Goal: Task Accomplishment & Management: Manage account settings

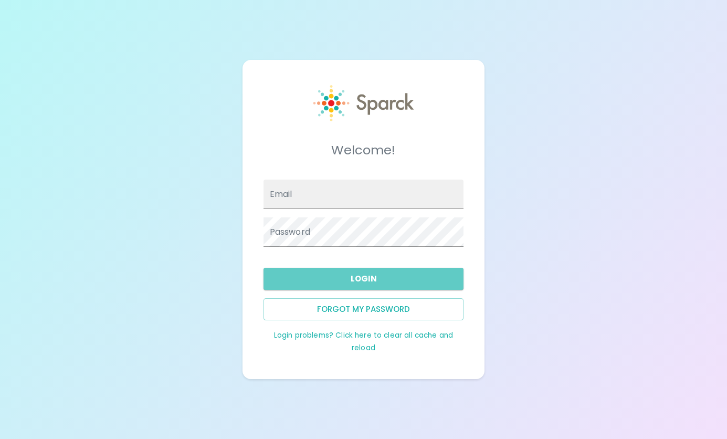
type input "[PERSON_NAME]@sfb"
click at [366, 277] on button "Login" at bounding box center [363, 279] width 200 height 22
click at [370, 268] on button "Login" at bounding box center [363, 279] width 200 height 22
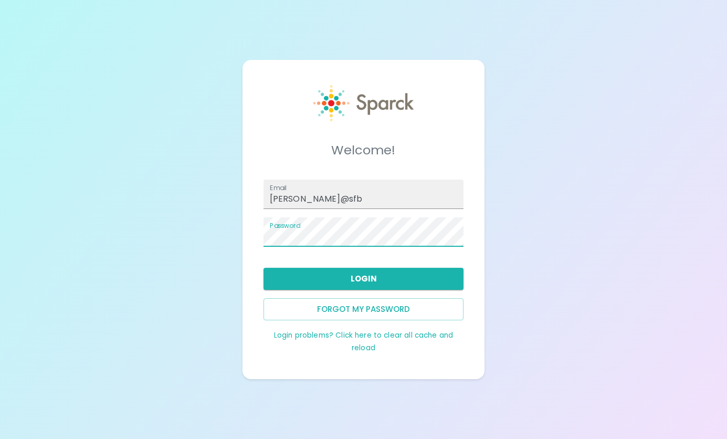
click at [549, 158] on div "Welcome! Email [PERSON_NAME]@sfb Password Login Forgot my password Login proble…" at bounding box center [363, 219] width 727 height 439
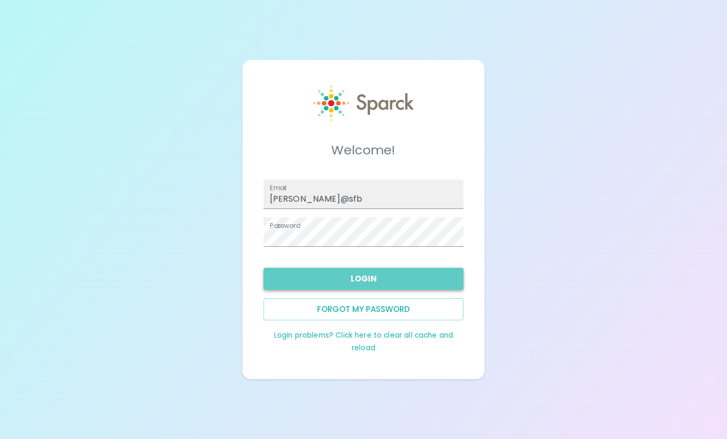
click at [371, 273] on button "Login" at bounding box center [363, 279] width 200 height 22
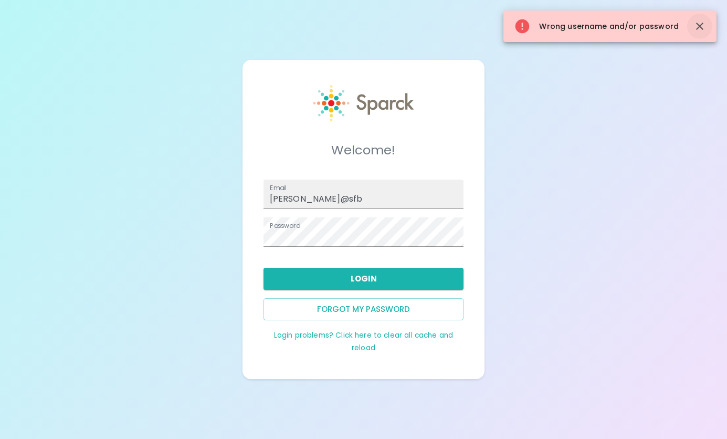
click at [707, 28] on button "button" at bounding box center [699, 26] width 25 height 25
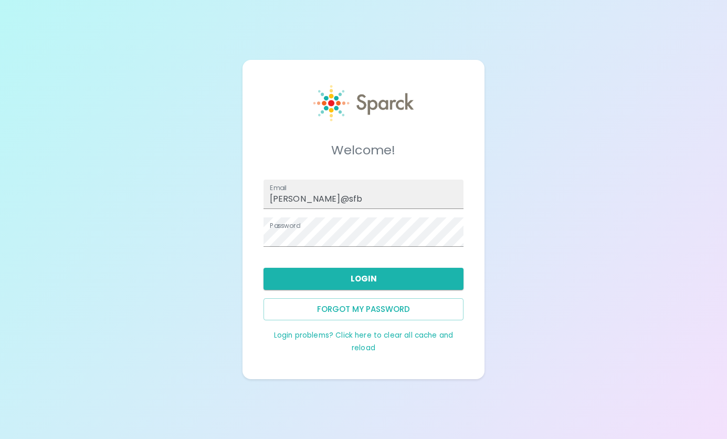
click at [351, 337] on link "Login problems? Click here to clear all cache and reload" at bounding box center [363, 341] width 179 height 23
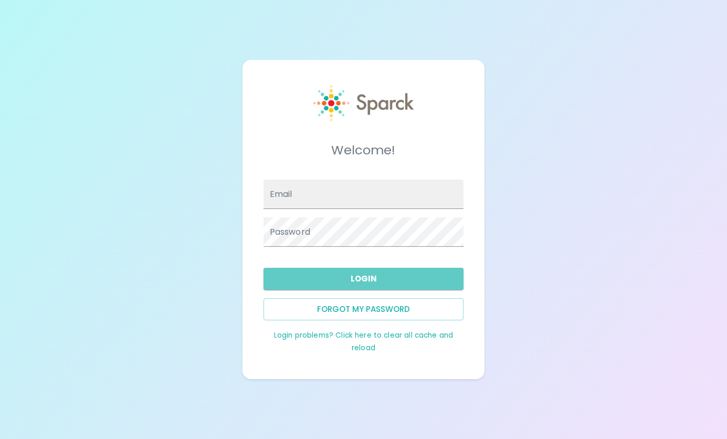
type input "[PERSON_NAME]@sfb"
click at [358, 271] on button "Login" at bounding box center [363, 279] width 200 height 22
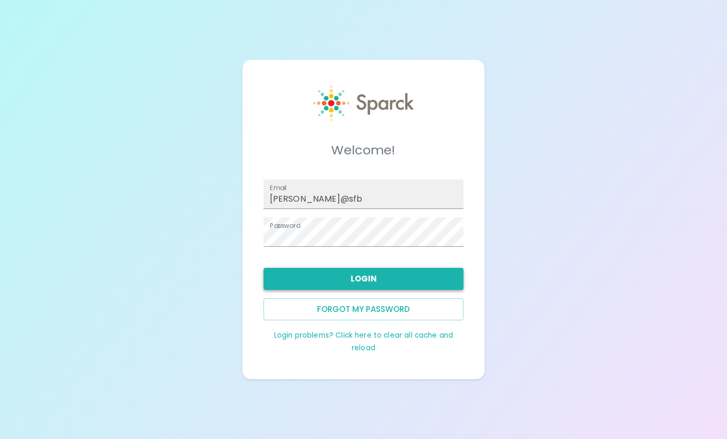
click at [375, 282] on button "Login" at bounding box center [363, 279] width 200 height 22
click at [680, 217] on div "Welcome! Email [PERSON_NAME]@sfb Password Login Forgot my password Login proble…" at bounding box center [363, 219] width 727 height 439
click at [678, 236] on div "Welcome! Email [PERSON_NAME]@sfb Password Login Forgot my password Login proble…" at bounding box center [363, 219] width 727 height 439
click at [372, 306] on button "Forgot my password" at bounding box center [363, 309] width 200 height 22
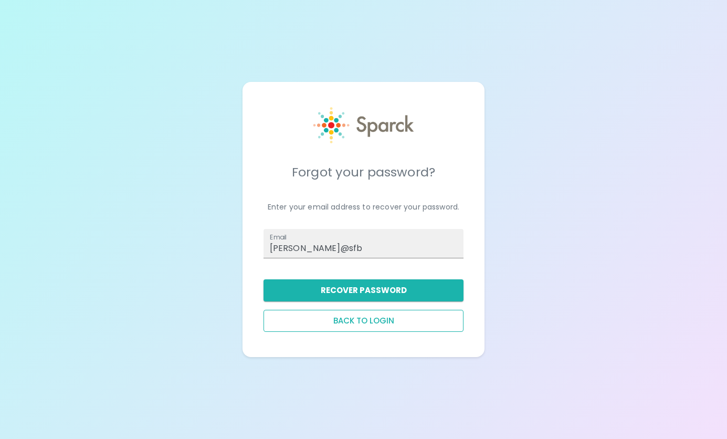
click at [368, 330] on button "Back to login" at bounding box center [363, 321] width 200 height 22
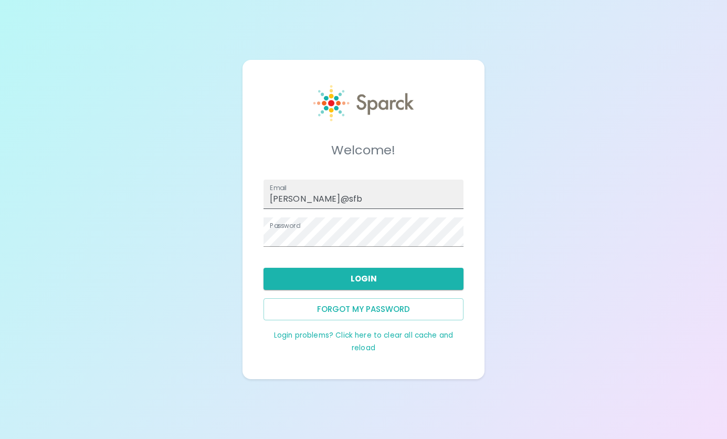
click at [337, 203] on input "[PERSON_NAME]@sfb" at bounding box center [363, 193] width 200 height 29
click at [355, 275] on button "Login" at bounding box center [363, 279] width 200 height 22
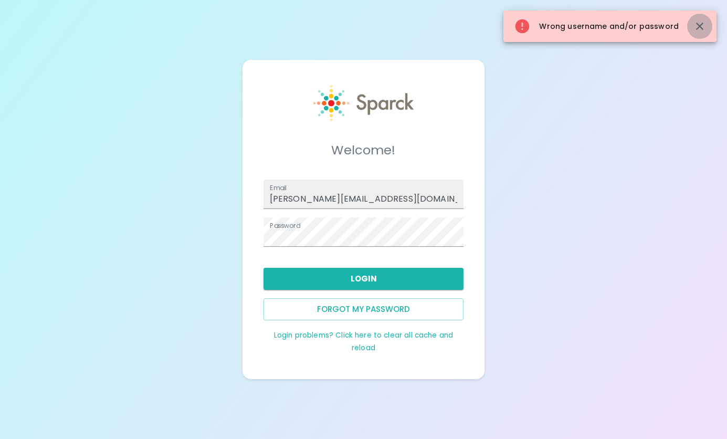
click at [700, 26] on icon "button" at bounding box center [699, 26] width 7 height 7
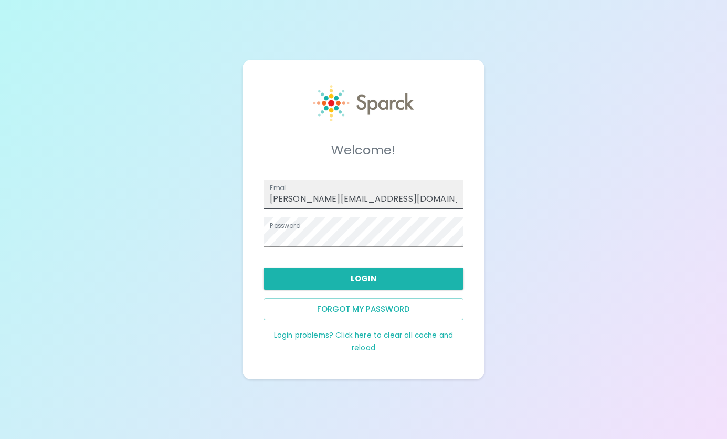
click at [278, 200] on input "s.ricks@sfbaycoffee.com" at bounding box center [363, 193] width 200 height 29
type input "sricks@sfbaycoffee.com"
click at [354, 281] on button "Login" at bounding box center [363, 279] width 200 height 22
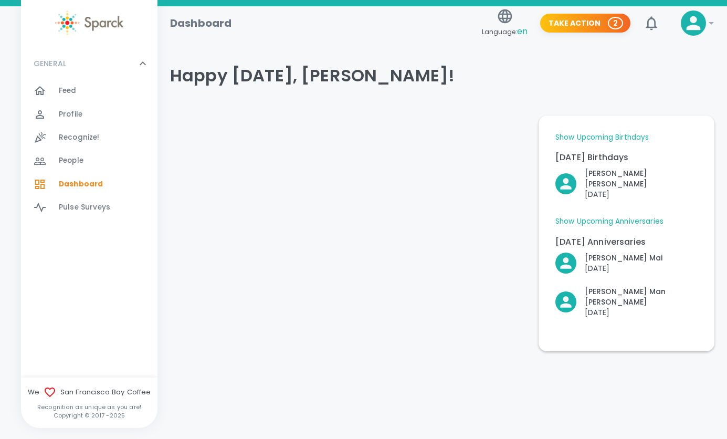
click at [108, 99] on div "Feed 0" at bounding box center [89, 90] width 136 height 23
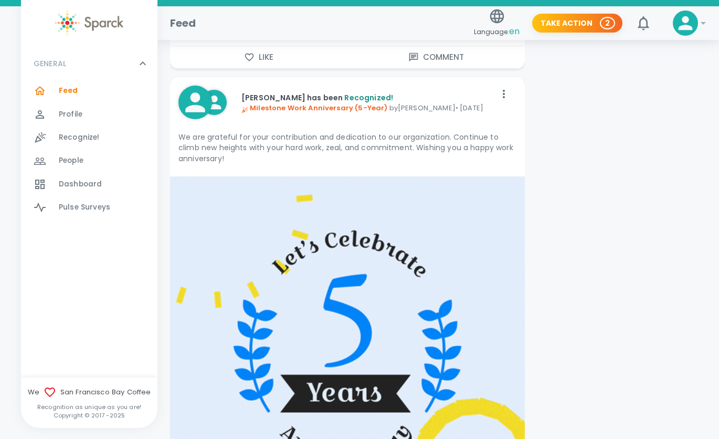
scroll to position [9922, 0]
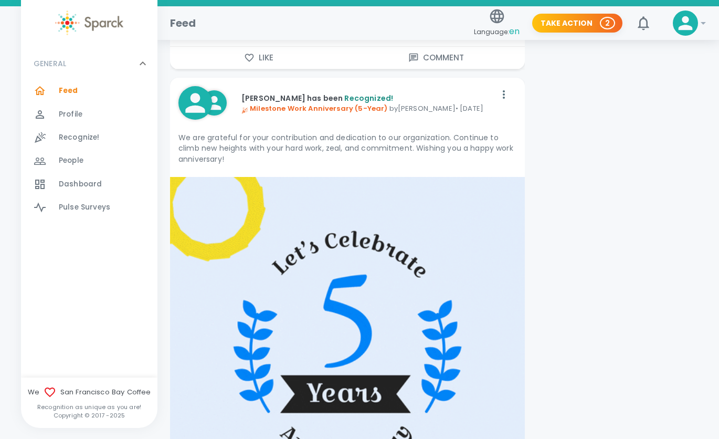
click at [274, 252] on img at bounding box center [347, 354] width 355 height 355
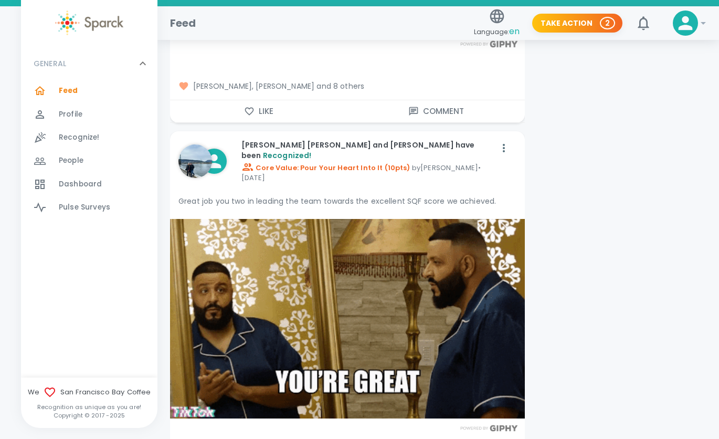
scroll to position [12459, 0]
